Goal: Transaction & Acquisition: Purchase product/service

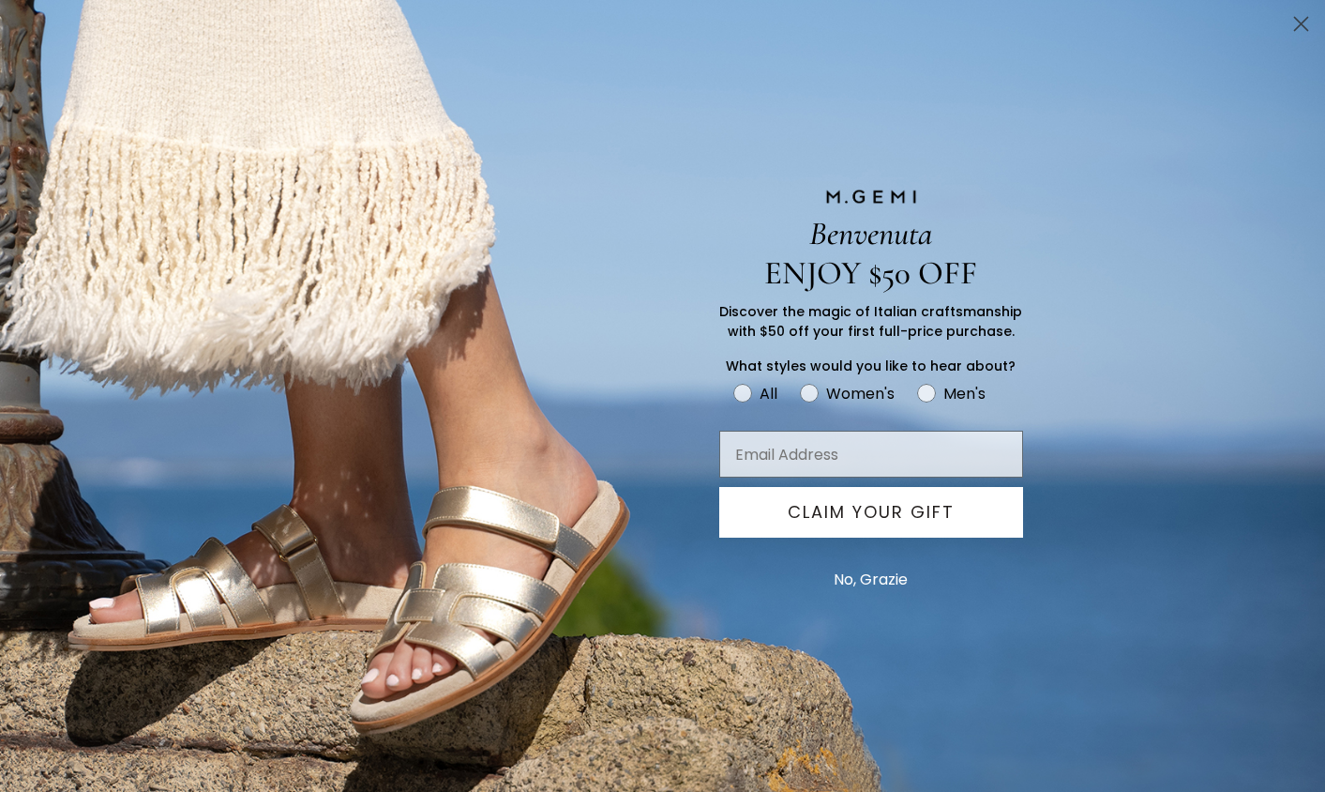
click at [1299, 26] on icon "Close dialog" at bounding box center [1301, 24] width 13 height 13
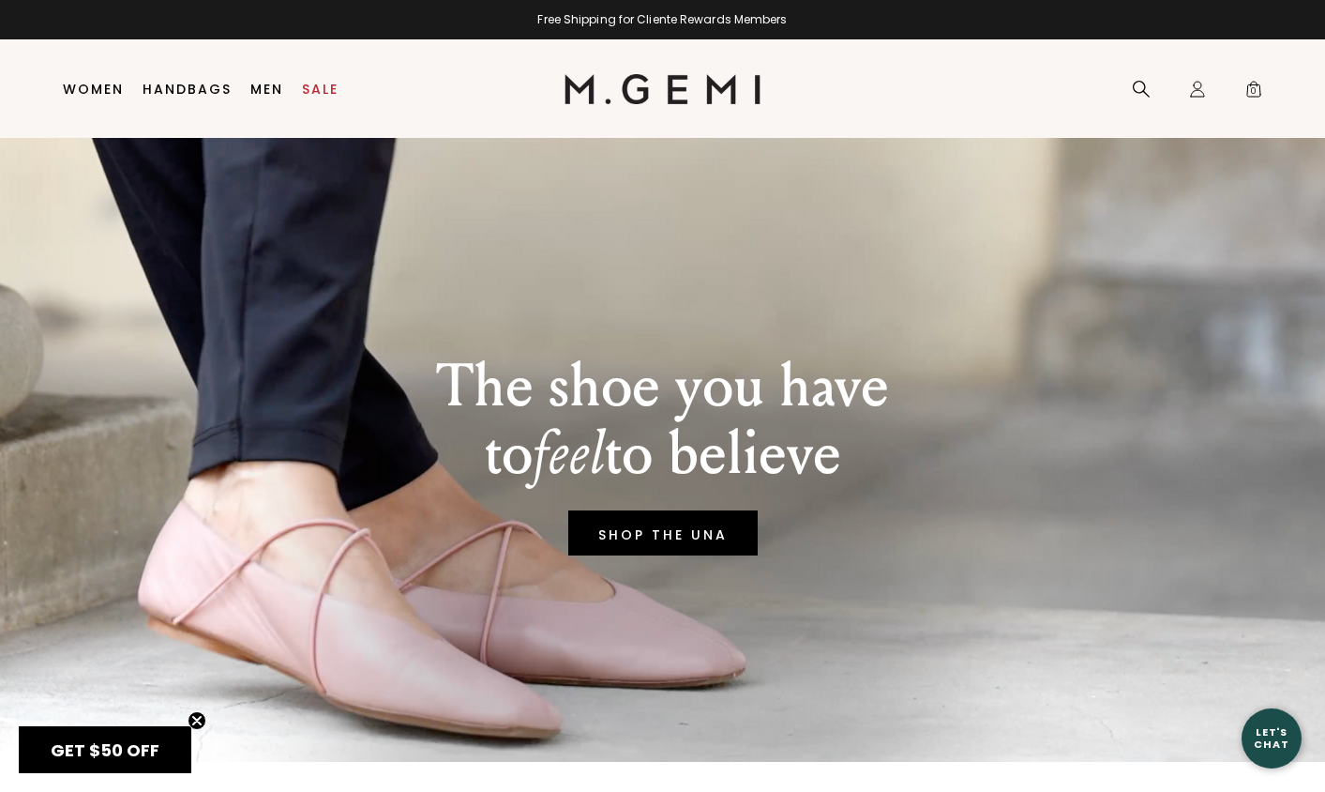
click at [267, 83] on link "Men" at bounding box center [266, 89] width 33 height 15
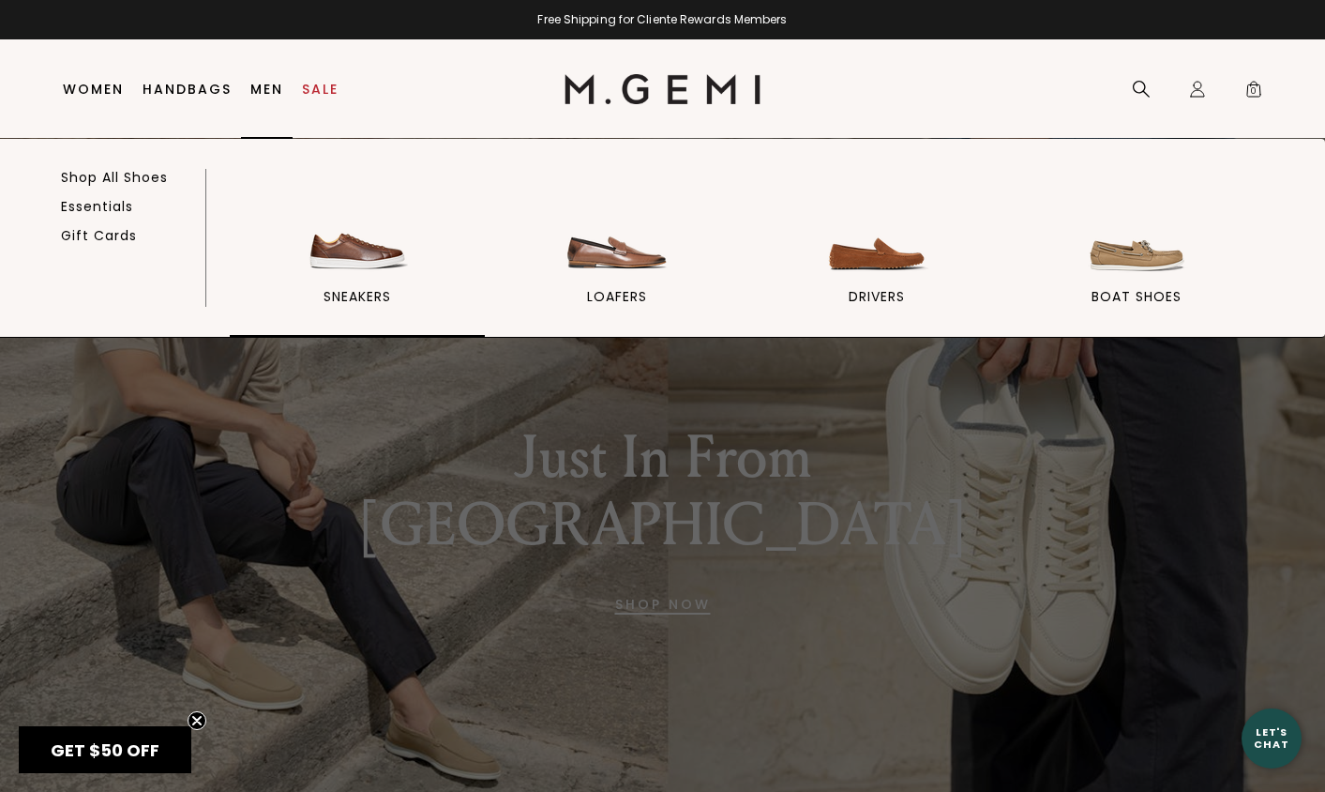
click at [335, 245] on img at bounding box center [357, 225] width 105 height 105
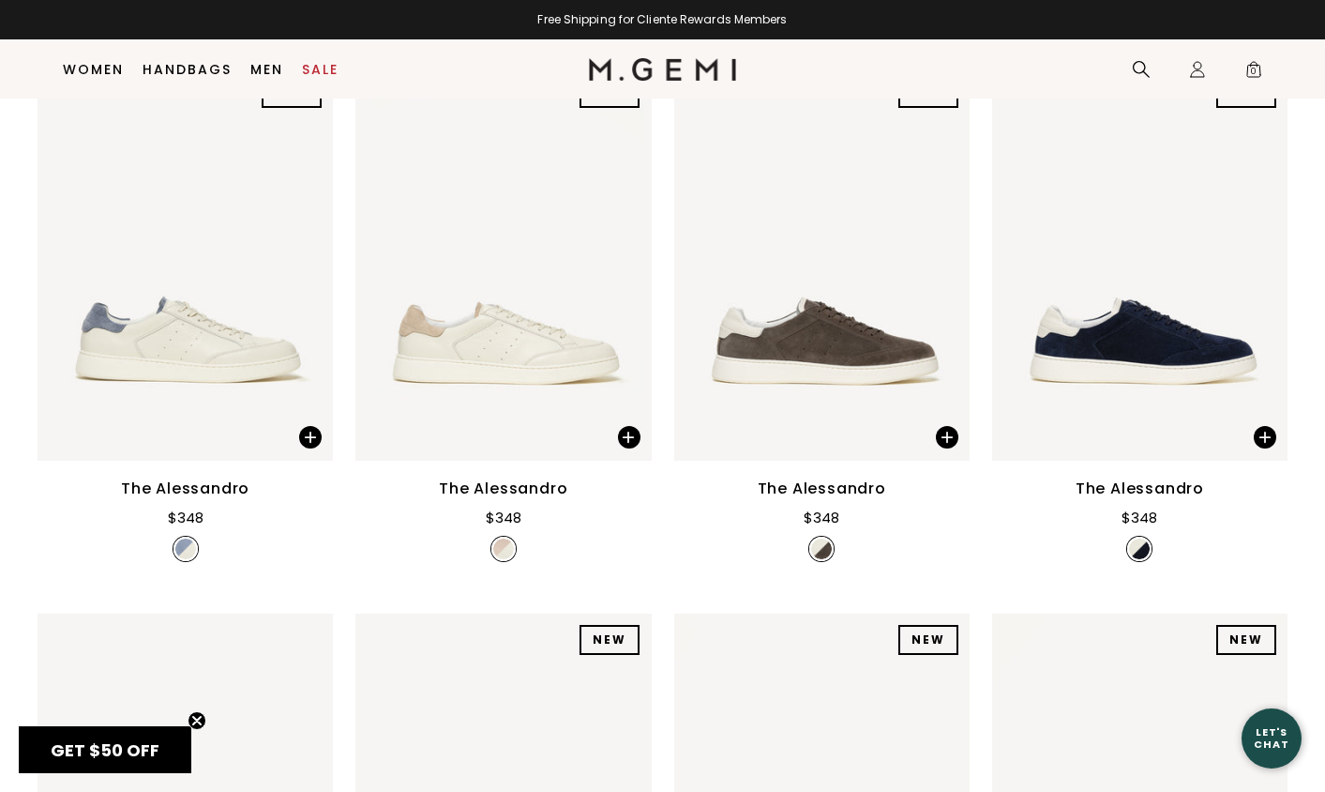
scroll to position [854, 0]
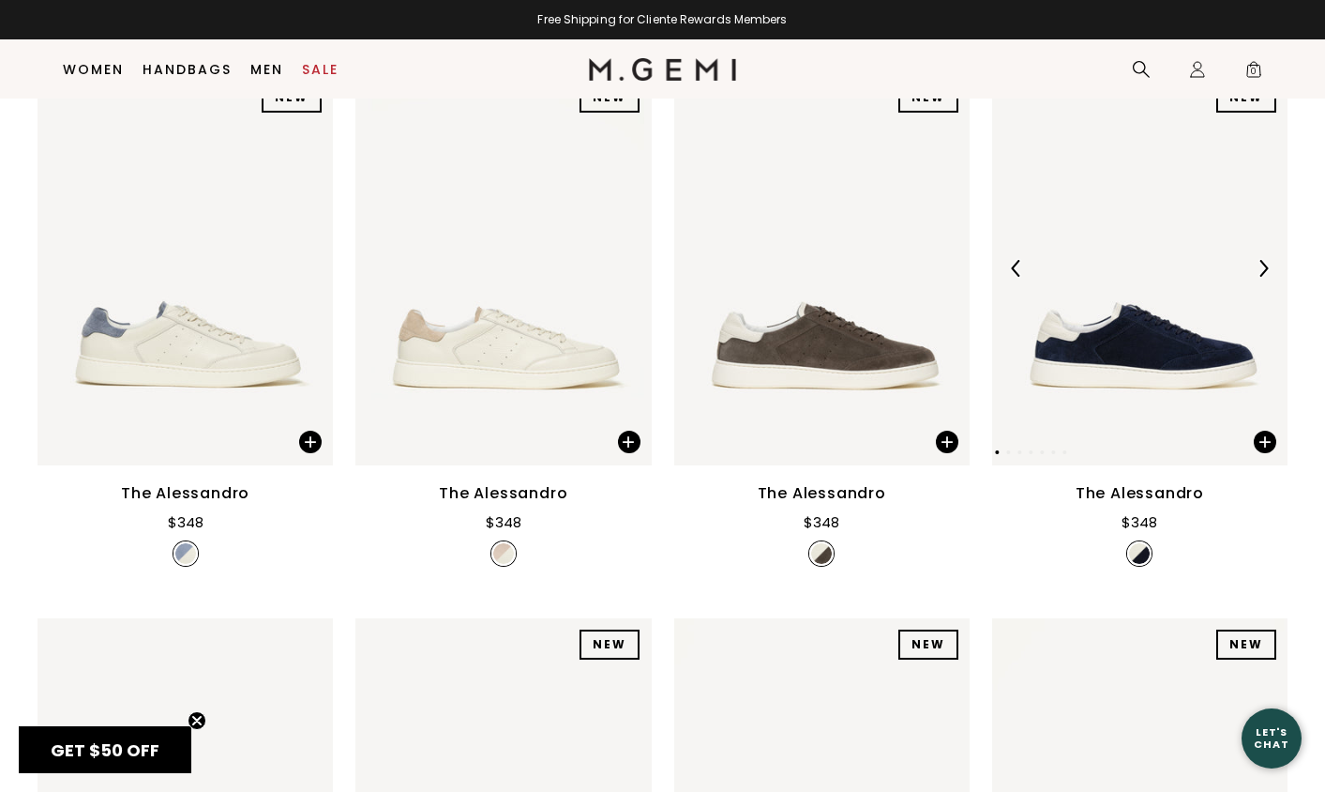
click at [1129, 365] on img at bounding box center [1139, 268] width 295 height 394
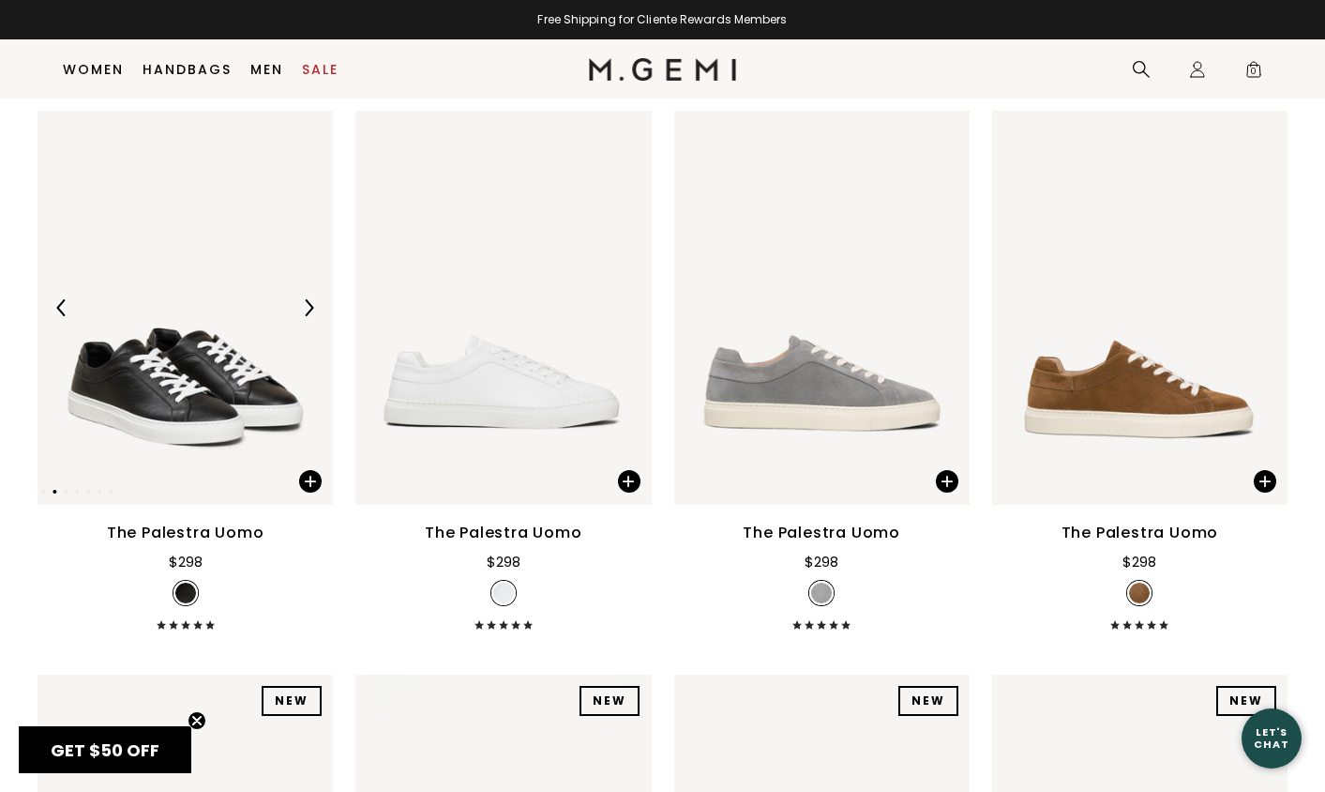
scroll to position [256, 0]
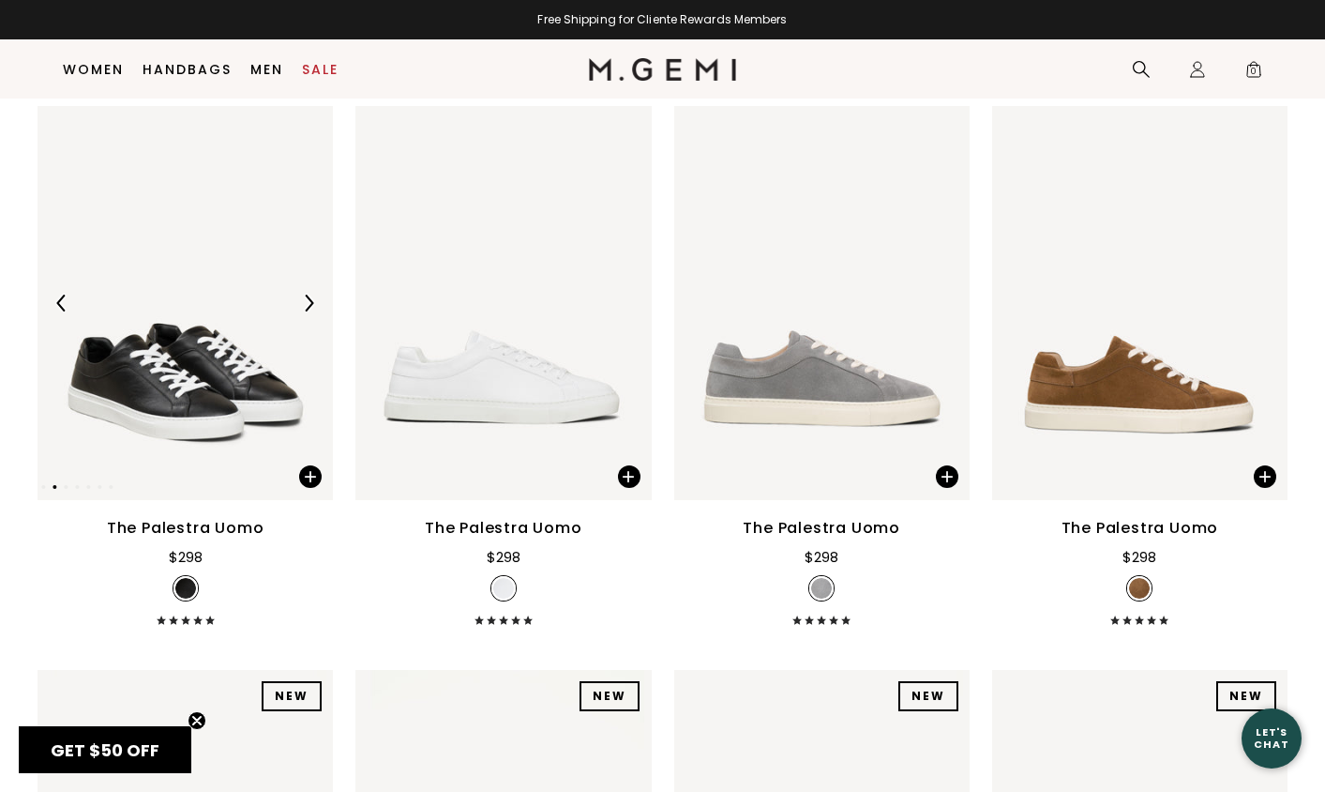
click at [204, 374] on img at bounding box center [185, 303] width 295 height 394
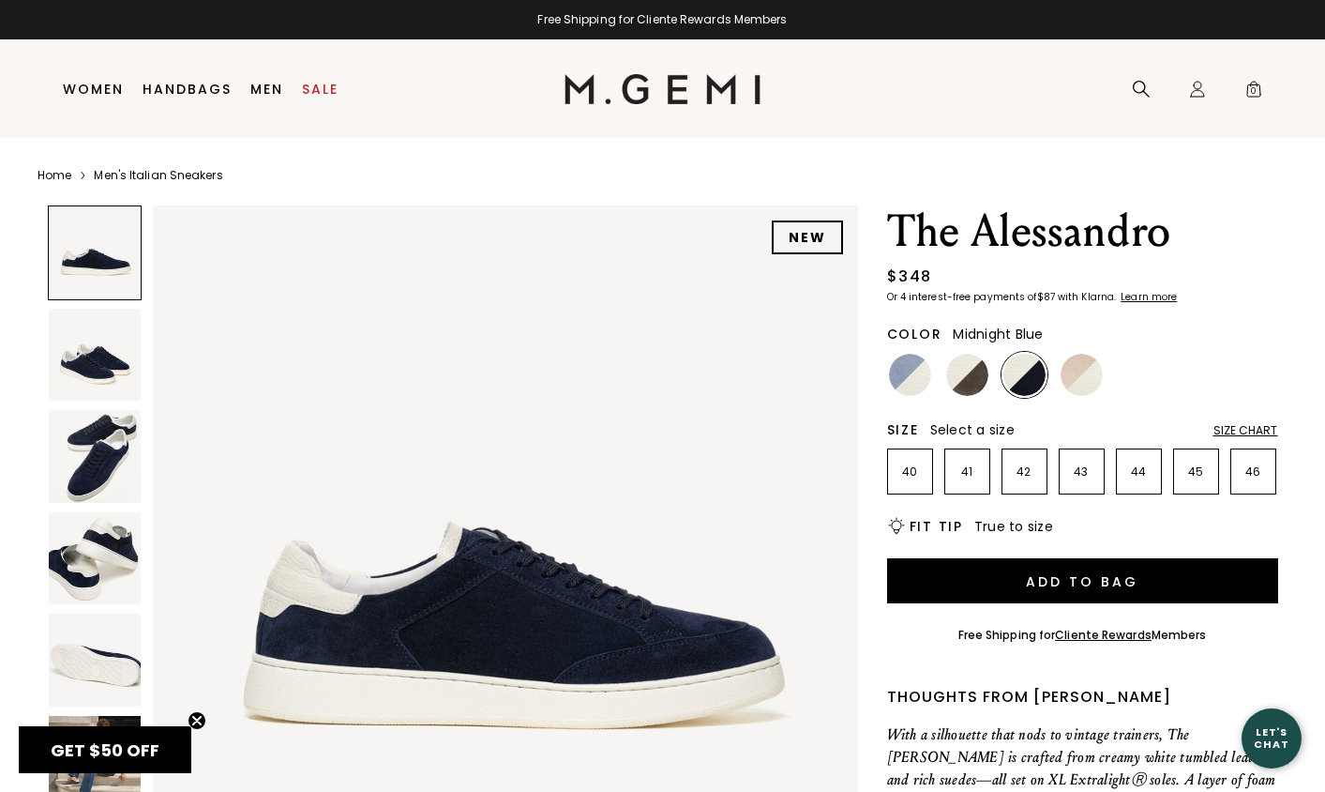
click at [89, 365] on img at bounding box center [95, 355] width 93 height 93
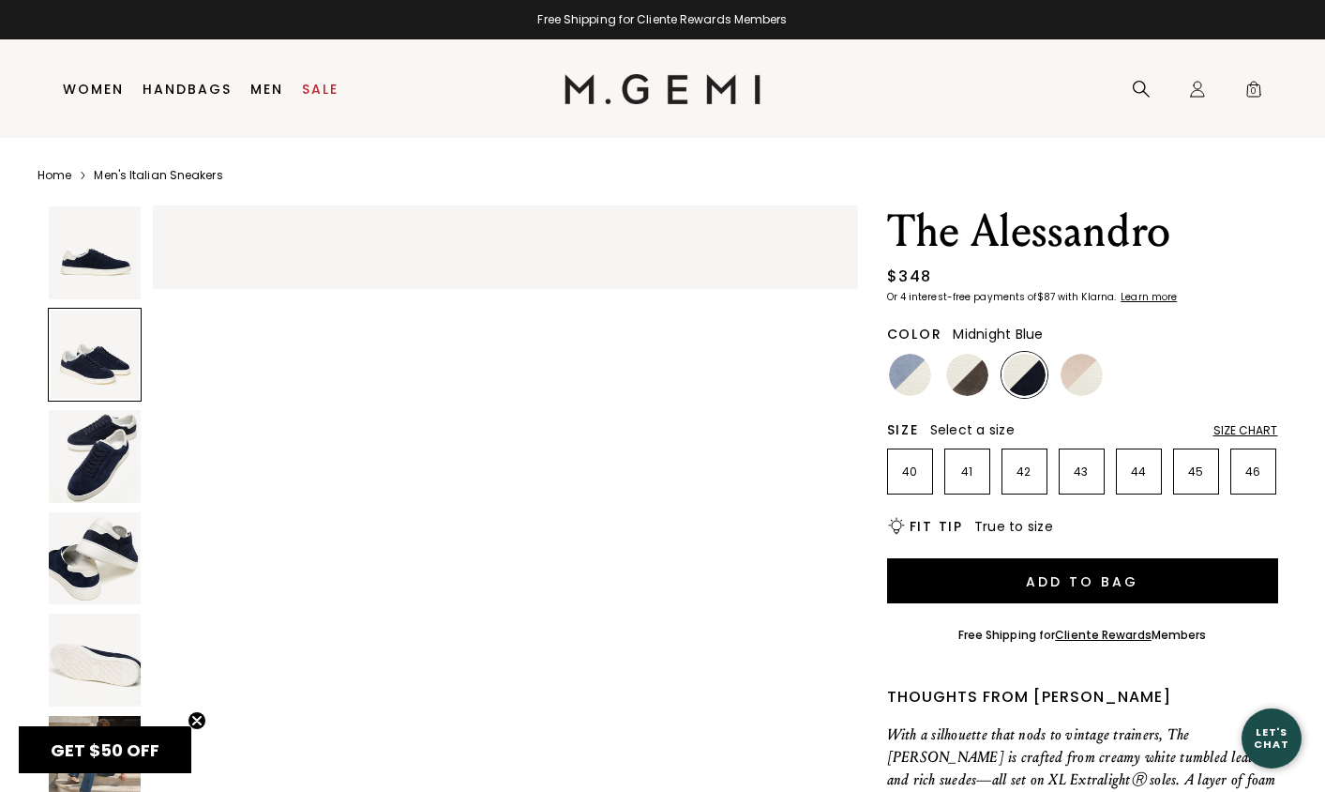
scroll to position [724, 0]
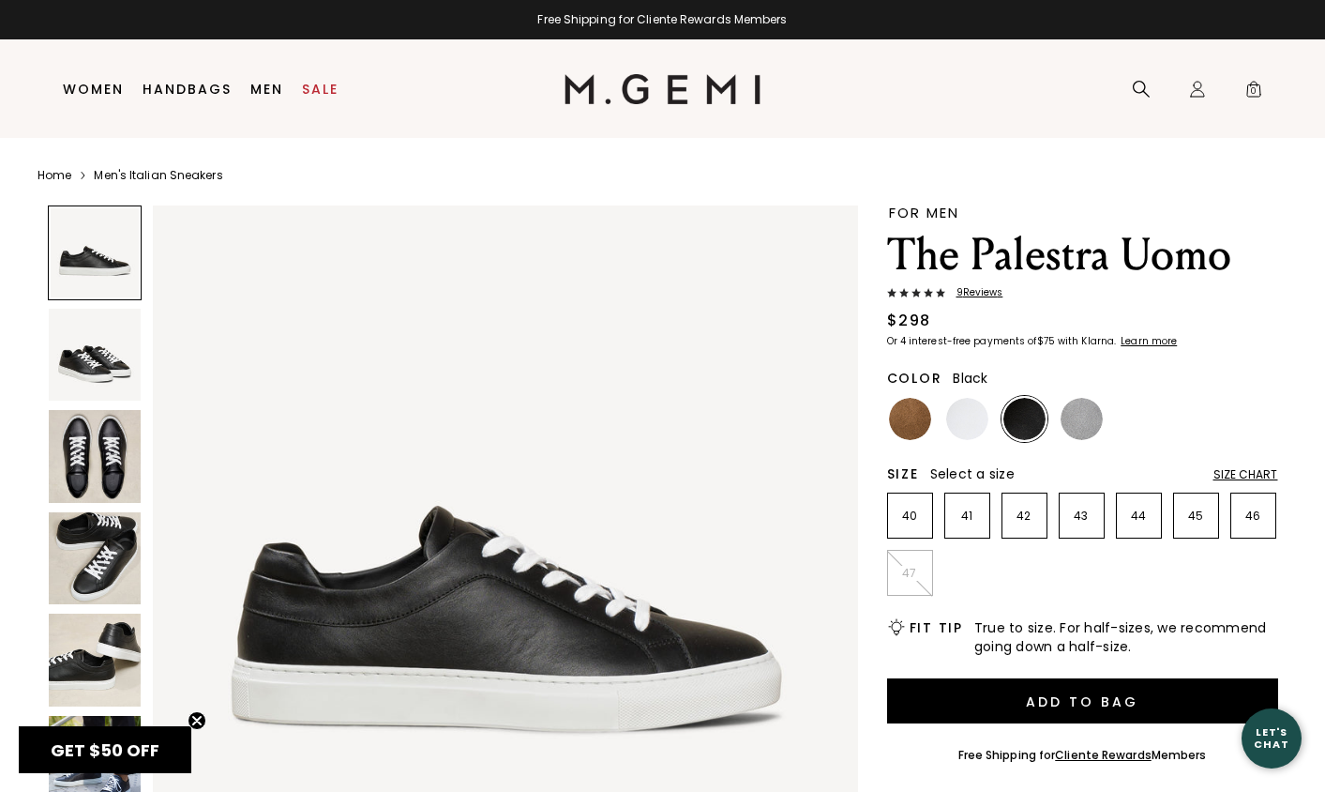
click at [98, 354] on img at bounding box center [95, 355] width 93 height 93
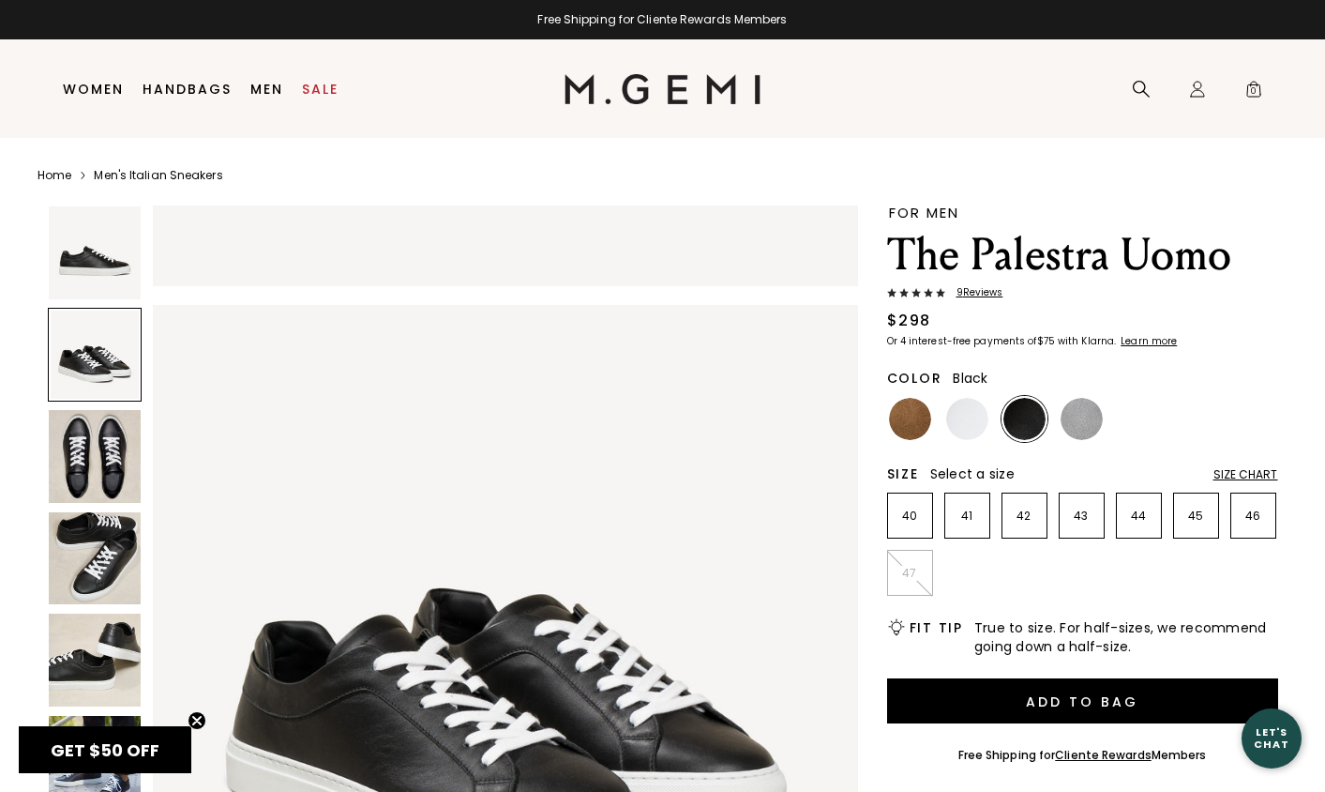
scroll to position [724, 0]
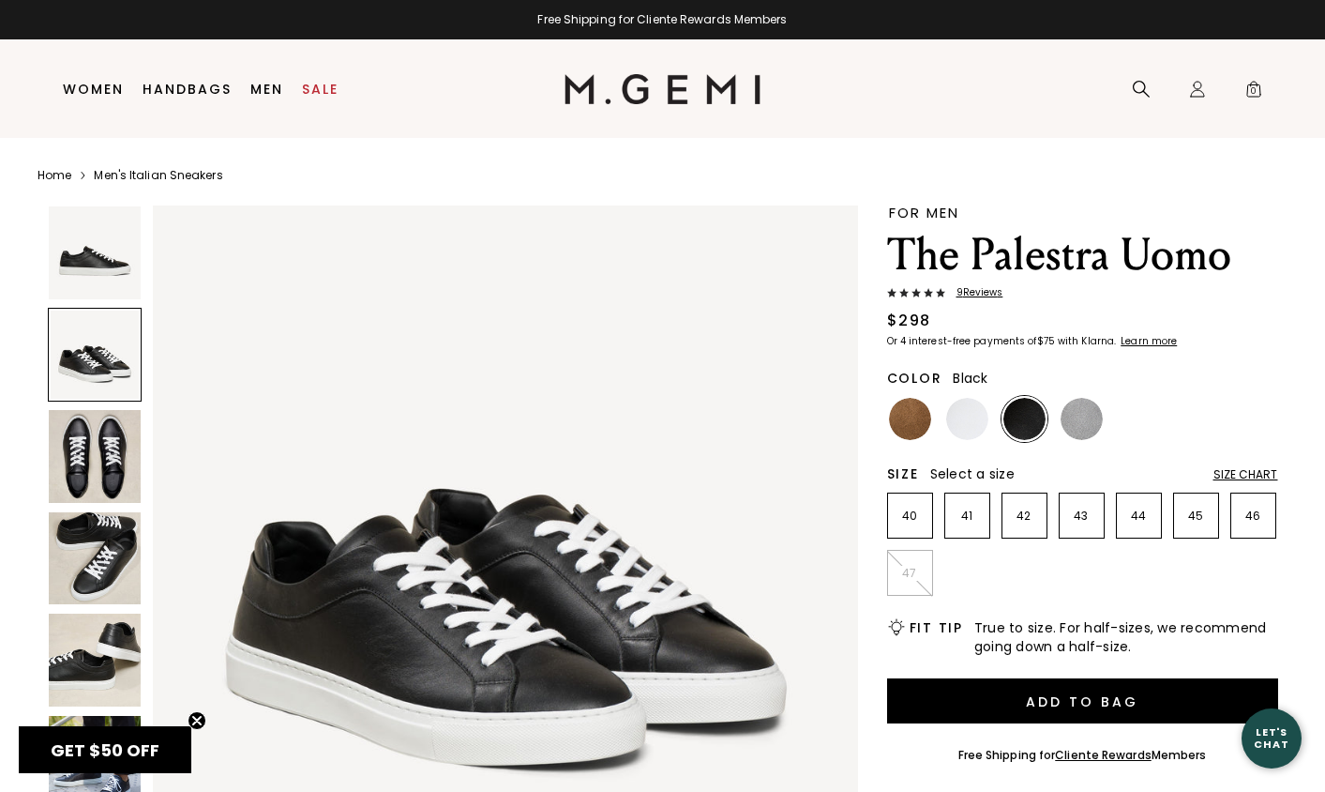
click at [106, 437] on img at bounding box center [95, 456] width 93 height 93
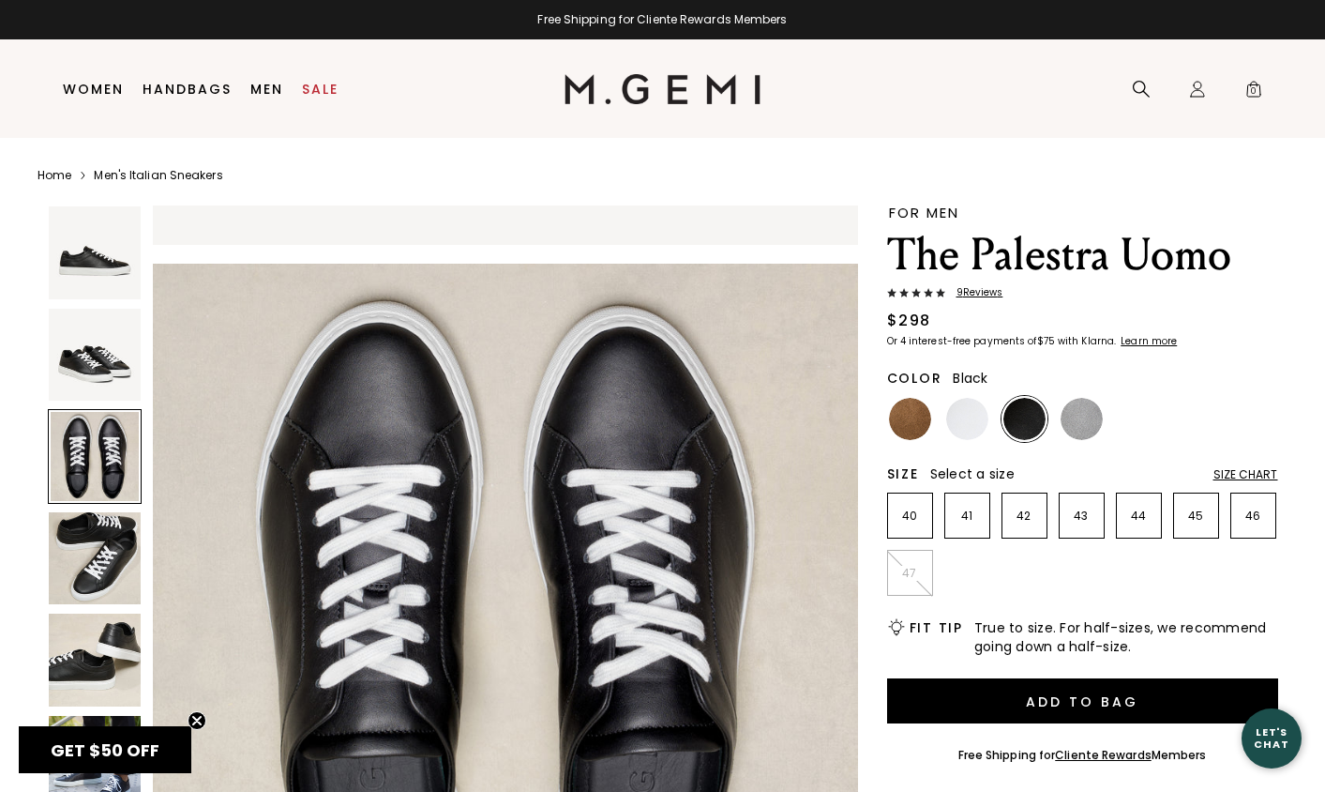
scroll to position [1447, 0]
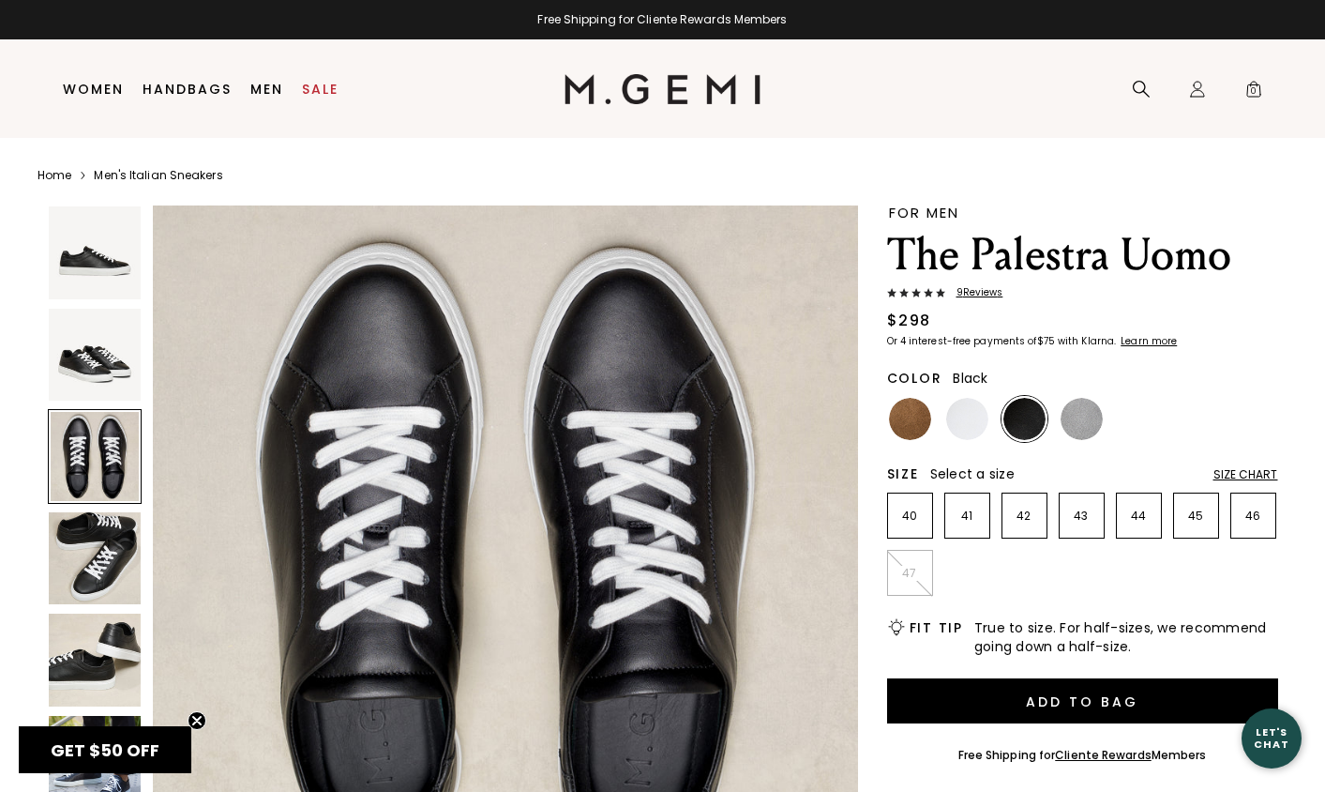
click at [115, 557] on img at bounding box center [95, 558] width 93 height 93
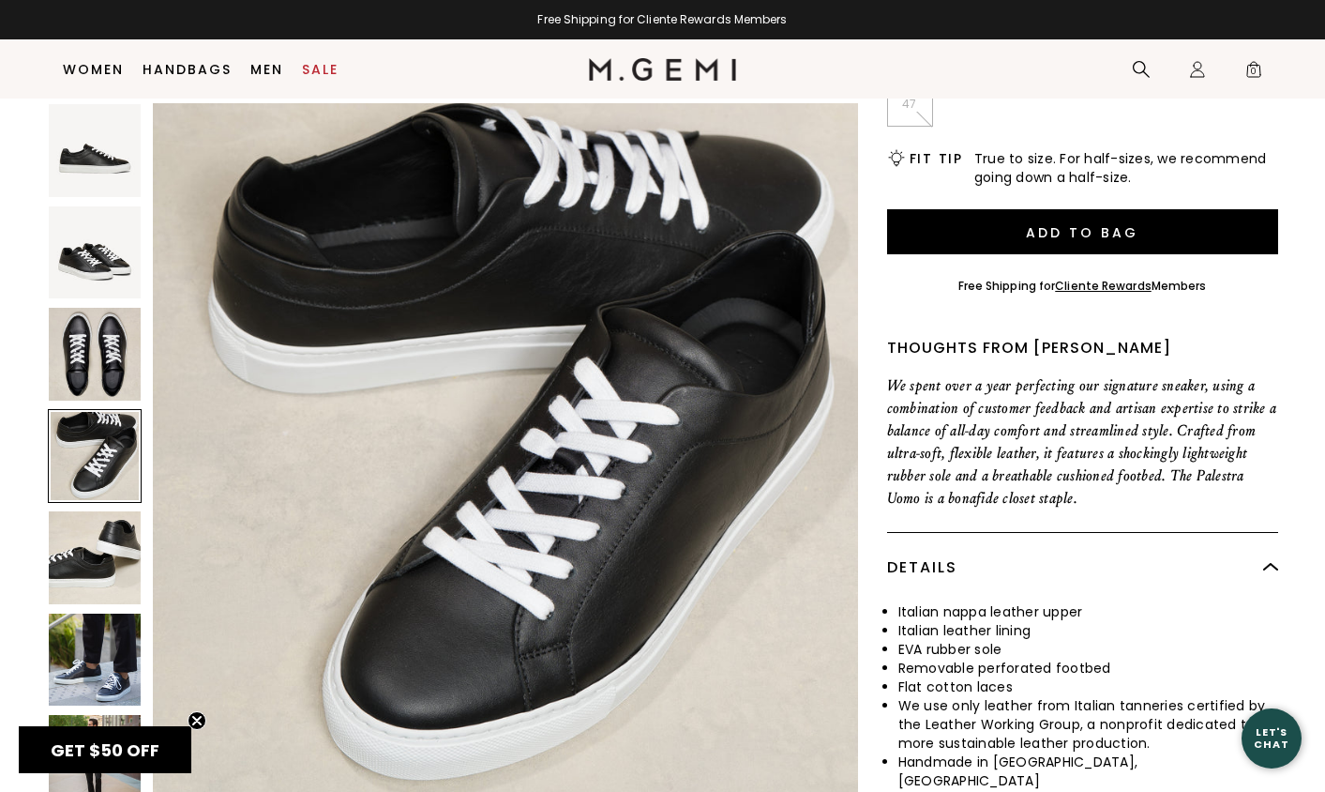
scroll to position [437, 0]
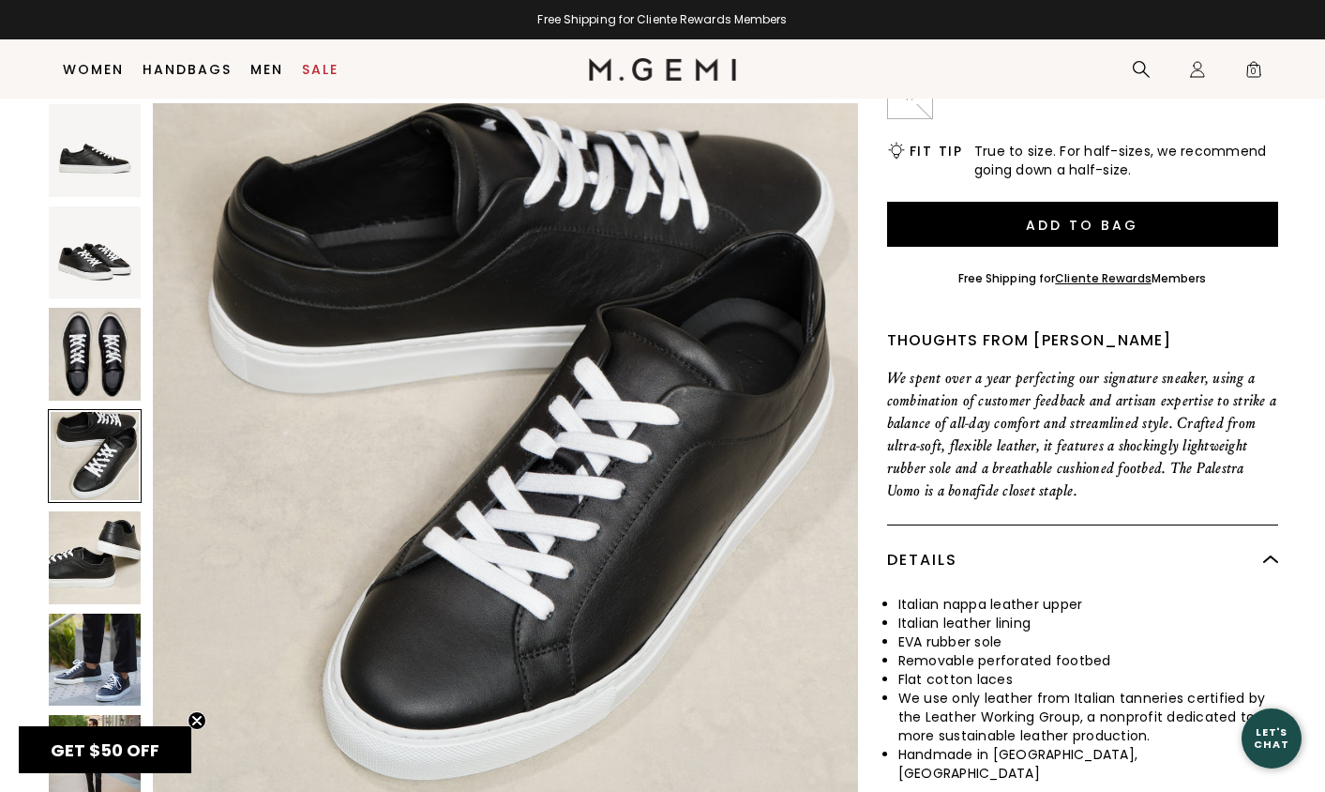
click at [201, 716] on icon "Close teaser" at bounding box center [197, 720] width 8 height 8
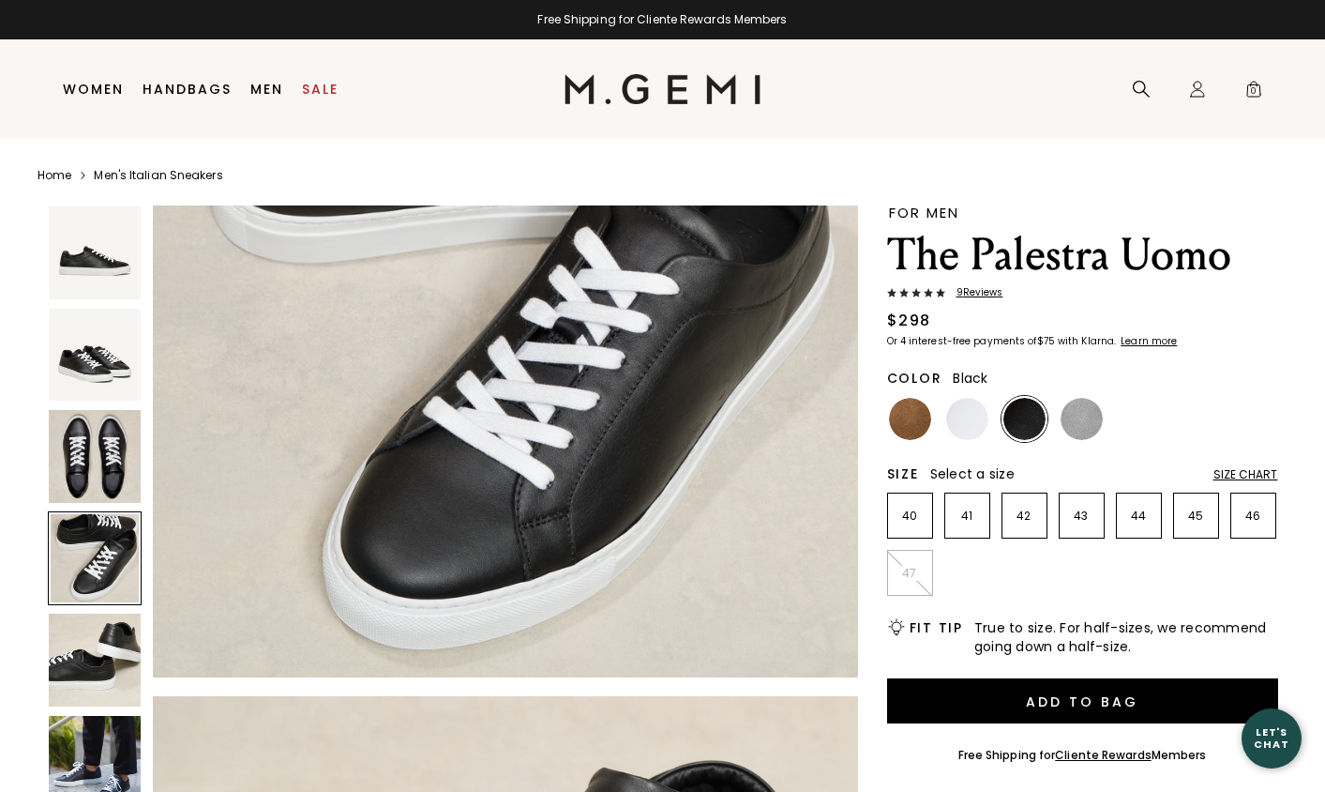
scroll to position [0, 0]
